Goal: Task Accomplishment & Management: Use online tool/utility

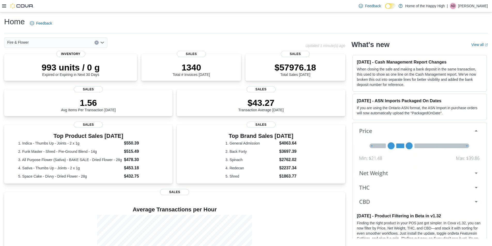
click at [3, 4] on icon at bounding box center [4, 6] width 4 height 4
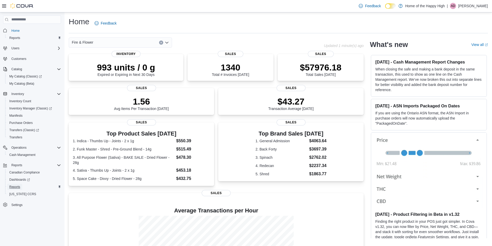
click at [19, 184] on span "Reports" at bounding box center [14, 187] width 11 height 6
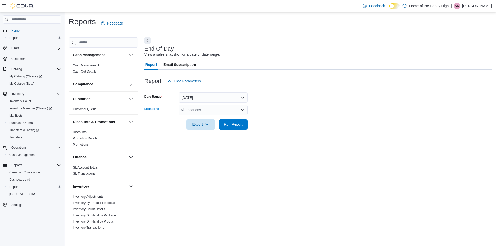
click at [191, 111] on div "All Locations" at bounding box center [212, 110] width 69 height 10
type input "*"
type input "****"
click at [211, 116] on button "Scarborough - Morningside Crossing - Fire & Flower" at bounding box center [212, 118] width 69 height 7
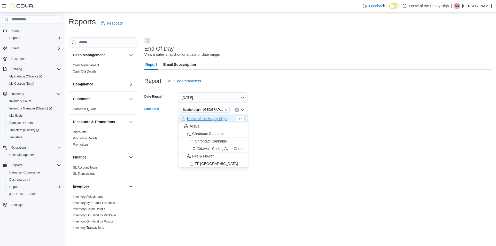
click at [287, 146] on div "End Of Day View a sales snapshot for a date or date range. Report Email Subscri…" at bounding box center [317, 134] width 347 height 195
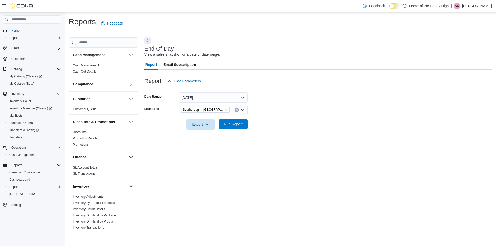
click at [243, 120] on span "Run Report" at bounding box center [233, 124] width 23 height 10
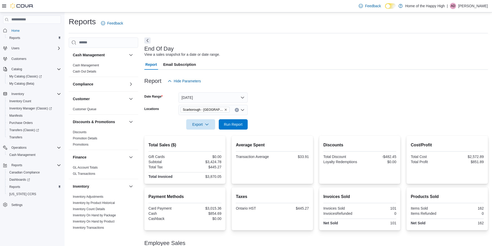
scroll to position [49, 0]
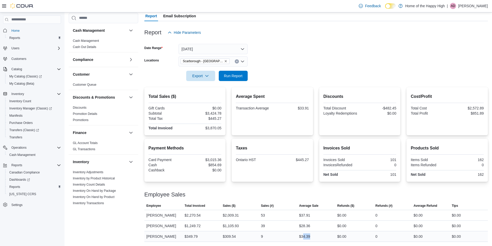
click at [304, 238] on div "$34.39" at bounding box center [316, 236] width 38 height 10
click at [306, 223] on div "$28.36" at bounding box center [304, 226] width 11 height 6
click at [237, 77] on span "Run Report" at bounding box center [233, 75] width 19 height 5
click at [241, 76] on span "Run Report" at bounding box center [233, 75] width 19 height 5
